Goal: Transaction & Acquisition: Purchase product/service

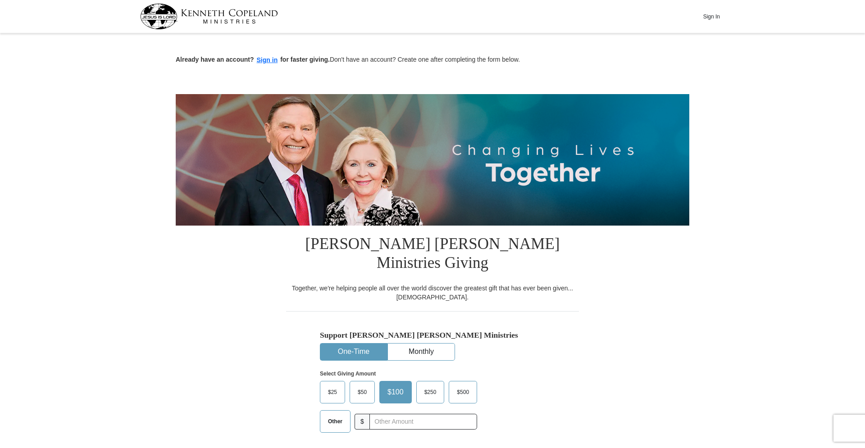
click at [361, 381] on label "$50" at bounding box center [362, 392] width 24 height 22
click at [0, 0] on input "$50" at bounding box center [0, 0] width 0 height 0
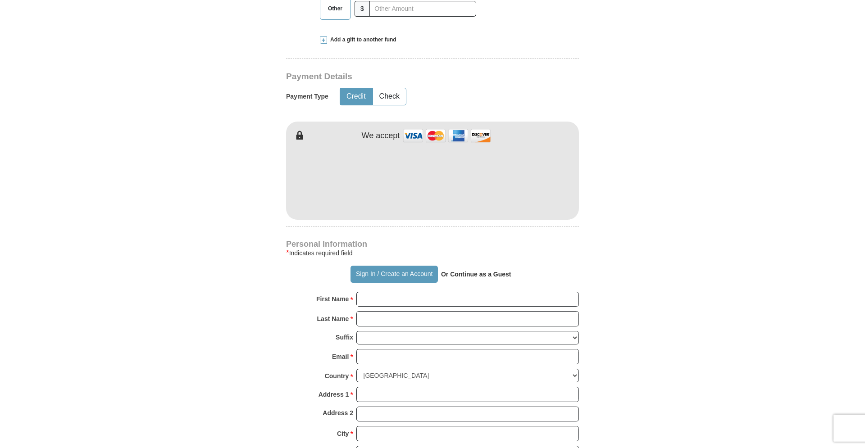
scroll to position [413, 0]
click at [384, 291] on input "First Name *" at bounding box center [467, 298] width 222 height 15
type input "[PERSON_NAME]"
type input "[EMAIL_ADDRESS][DOMAIN_NAME]"
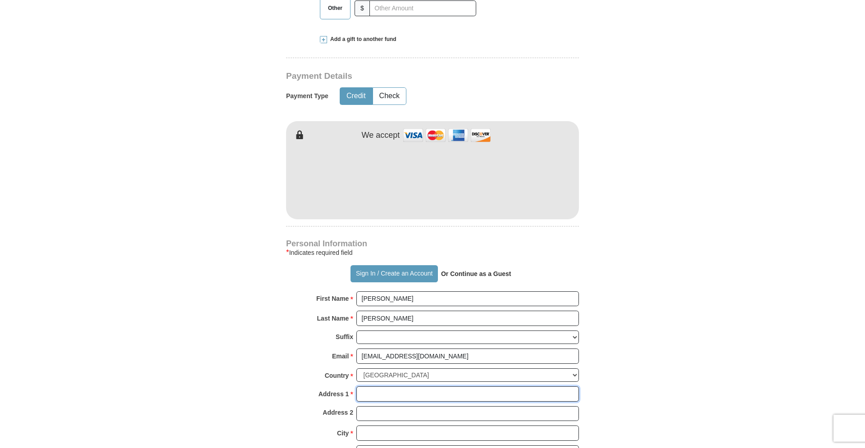
type input "[STREET_ADDRESS][PERSON_NAME]"
type input "roseburg"
select select "OR"
type input "97470"
type input "5413314392"
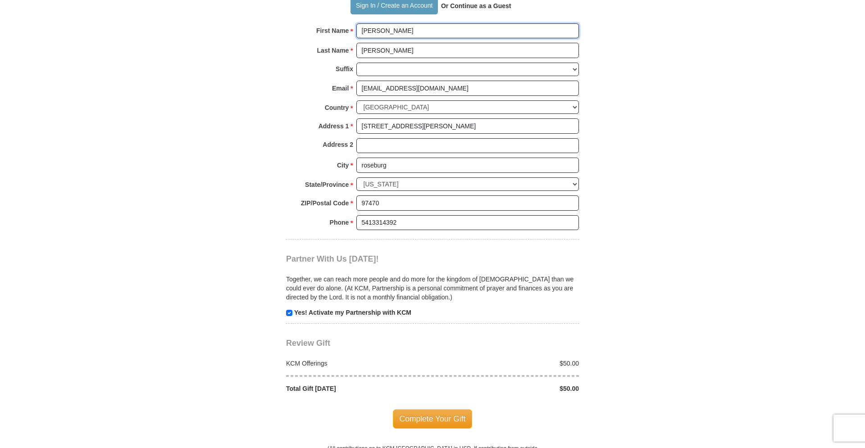
scroll to position [735, 0]
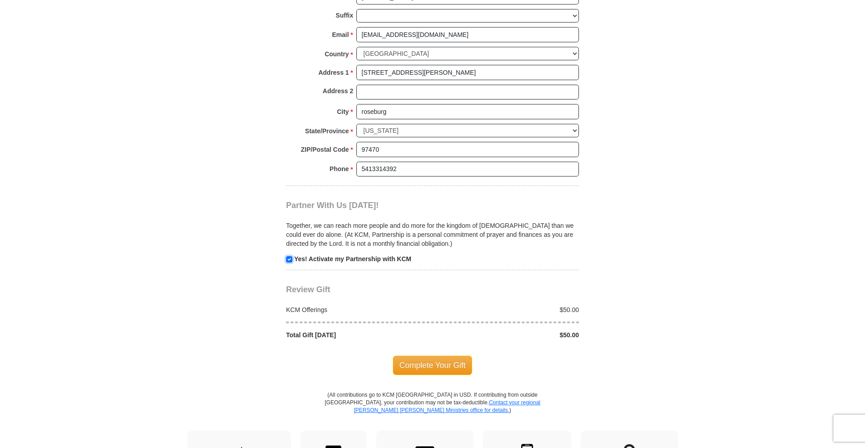
click at [290, 256] on input "checkbox" at bounding box center [289, 259] width 6 height 6
checkbox input "false"
click at [431, 356] on span "Complete Your Gift" at bounding box center [433, 365] width 80 height 19
